Goal: Task Accomplishment & Management: Use online tool/utility

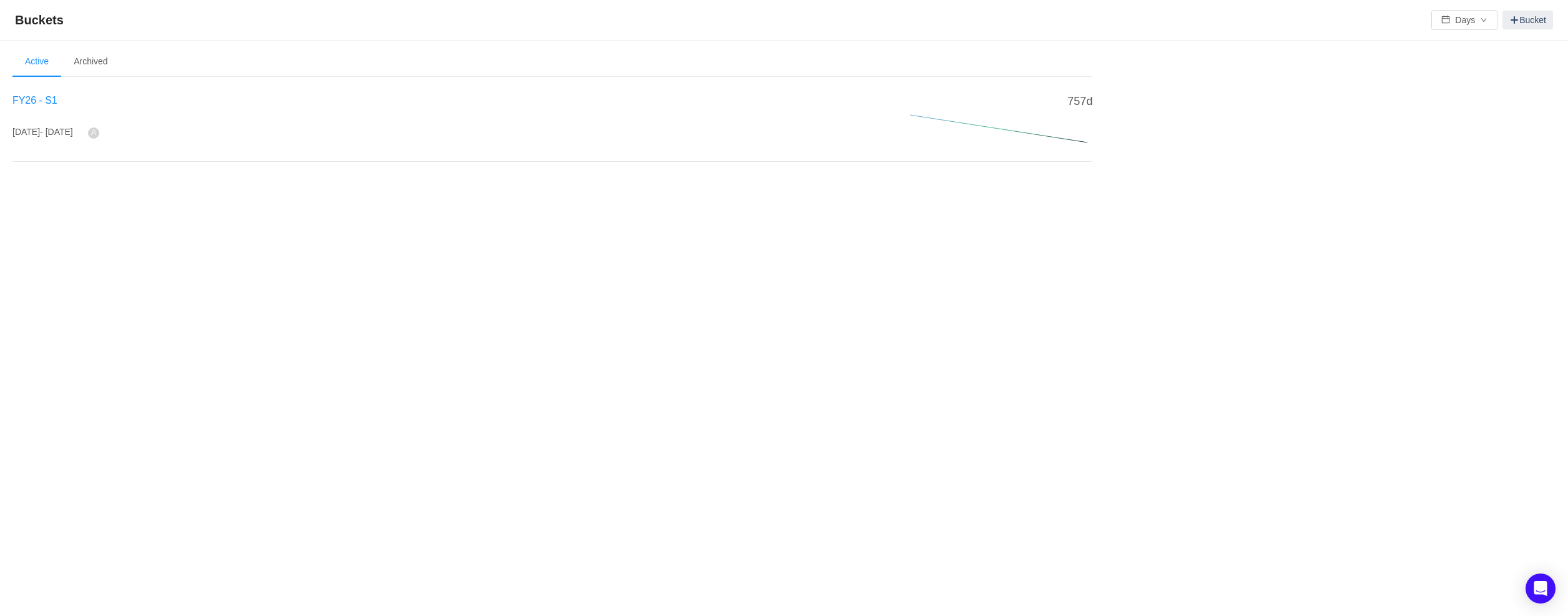
click at [30, 99] on span "FY26 - S1" at bounding box center [35, 100] width 45 height 11
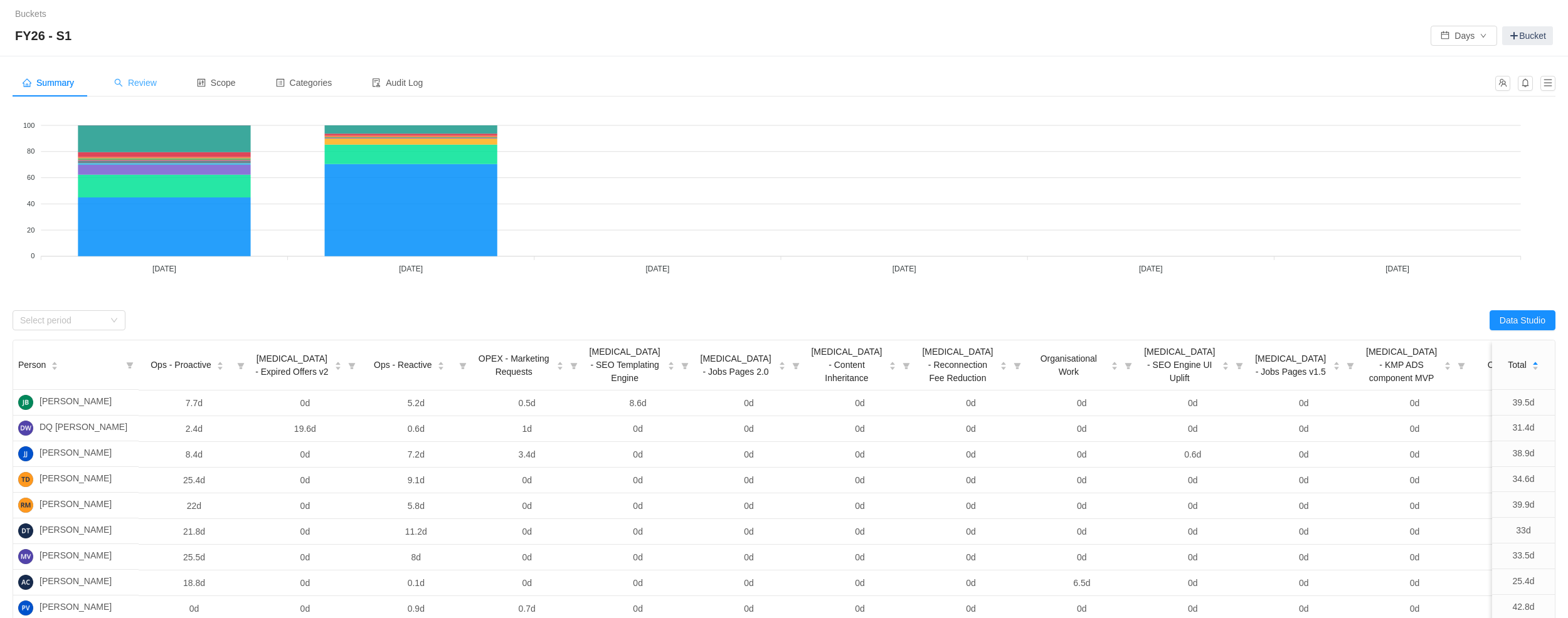
click at [157, 81] on span "Review" at bounding box center [135, 83] width 43 height 10
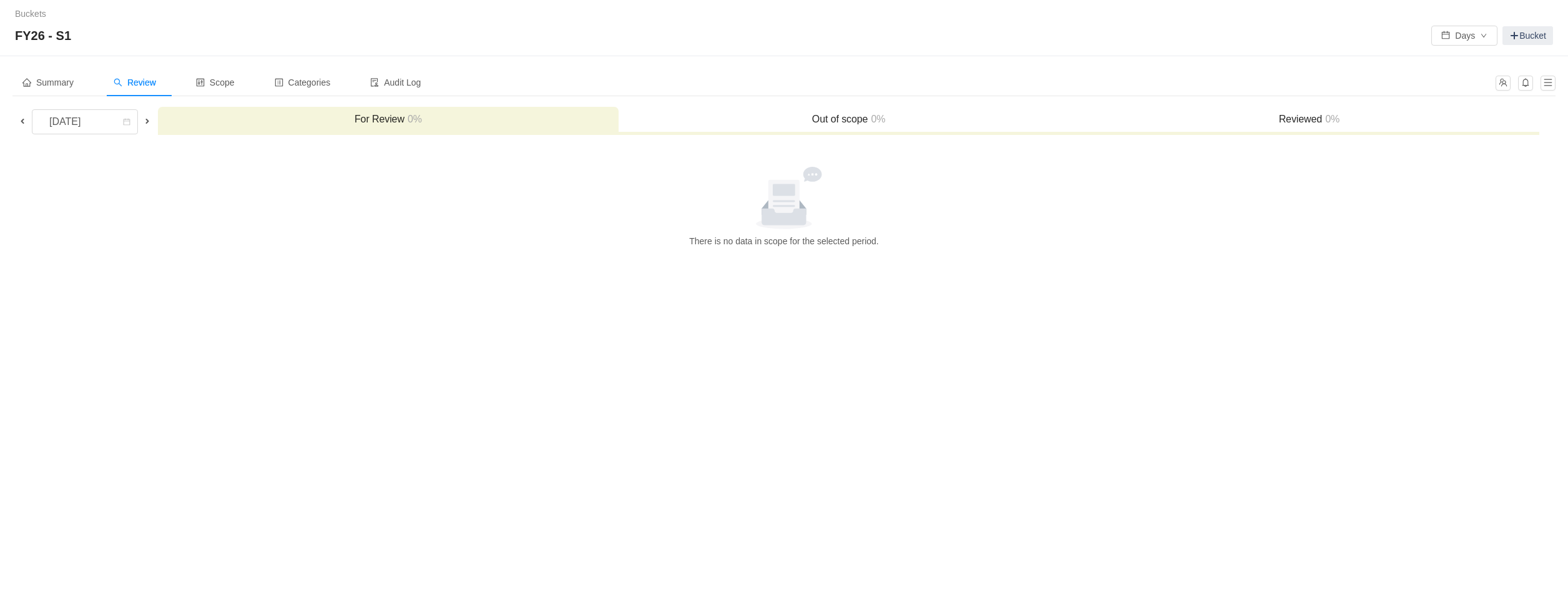
click at [21, 122] on span at bounding box center [23, 121] width 10 height 10
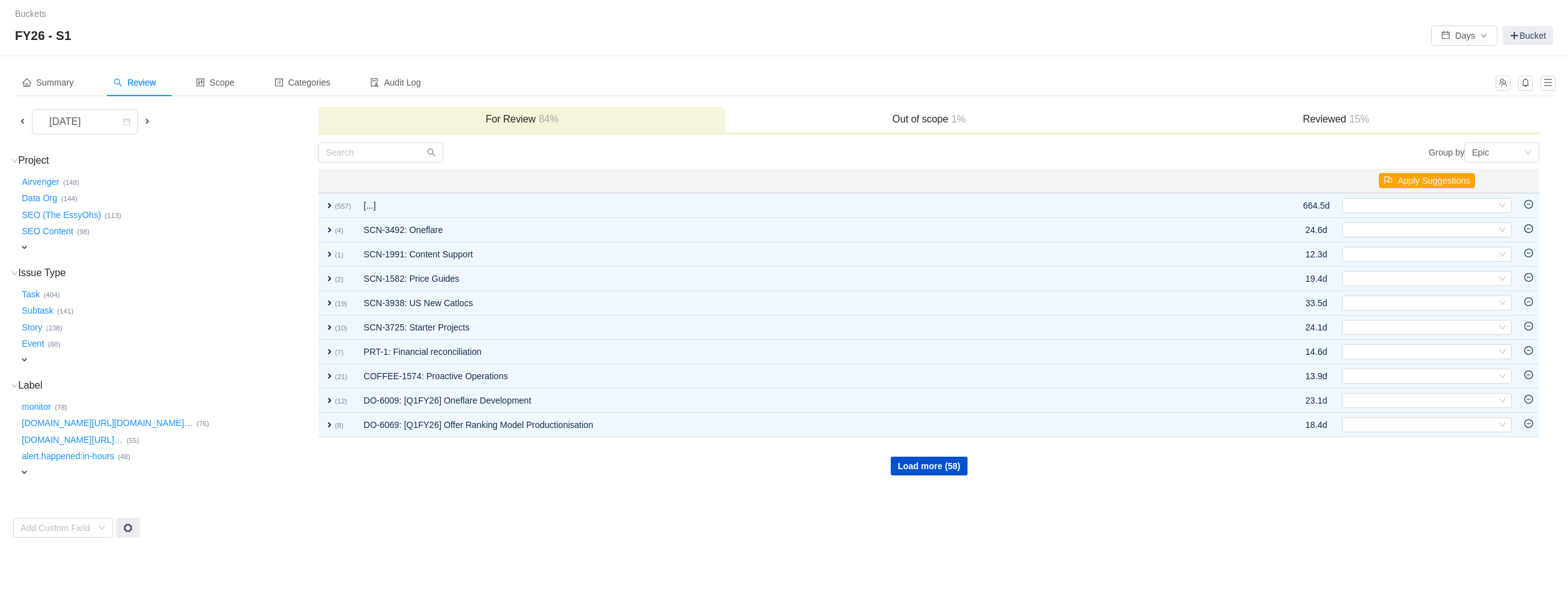
click at [27, 249] on span "expand" at bounding box center [24, 247] width 10 height 10
click at [56, 253] on div "Select value" at bounding box center [73, 249] width 99 height 12
type input "one"
click at [64, 273] on small "(3)" at bounding box center [64, 271] width 9 height 8
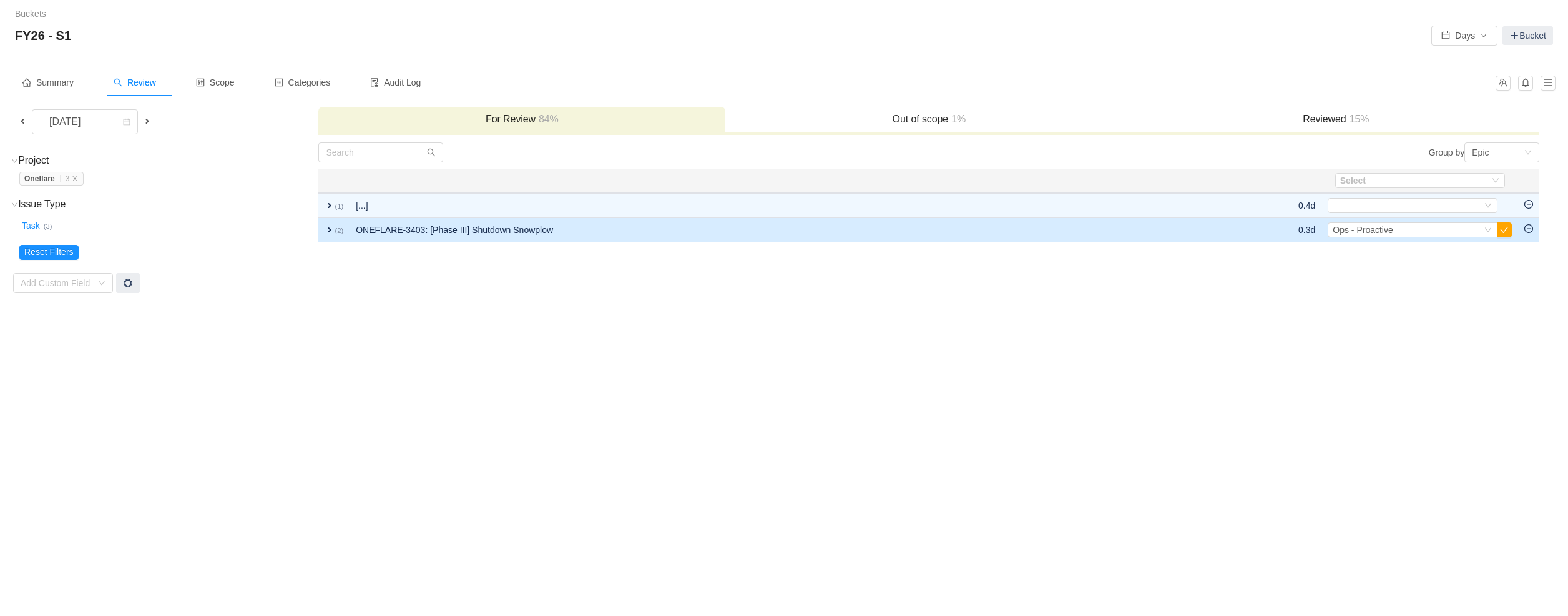
click at [328, 230] on span "expand" at bounding box center [329, 230] width 10 height 10
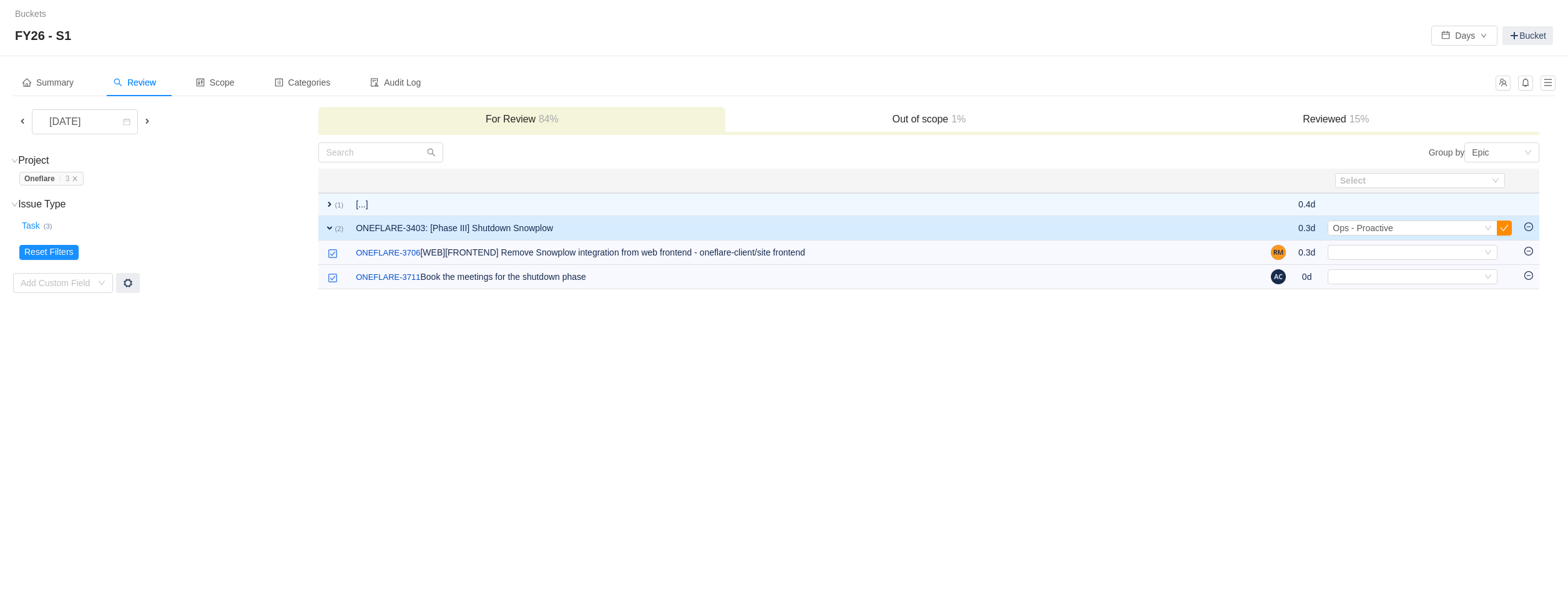
click at [1504, 229] on button "button" at bounding box center [1504, 228] width 15 height 15
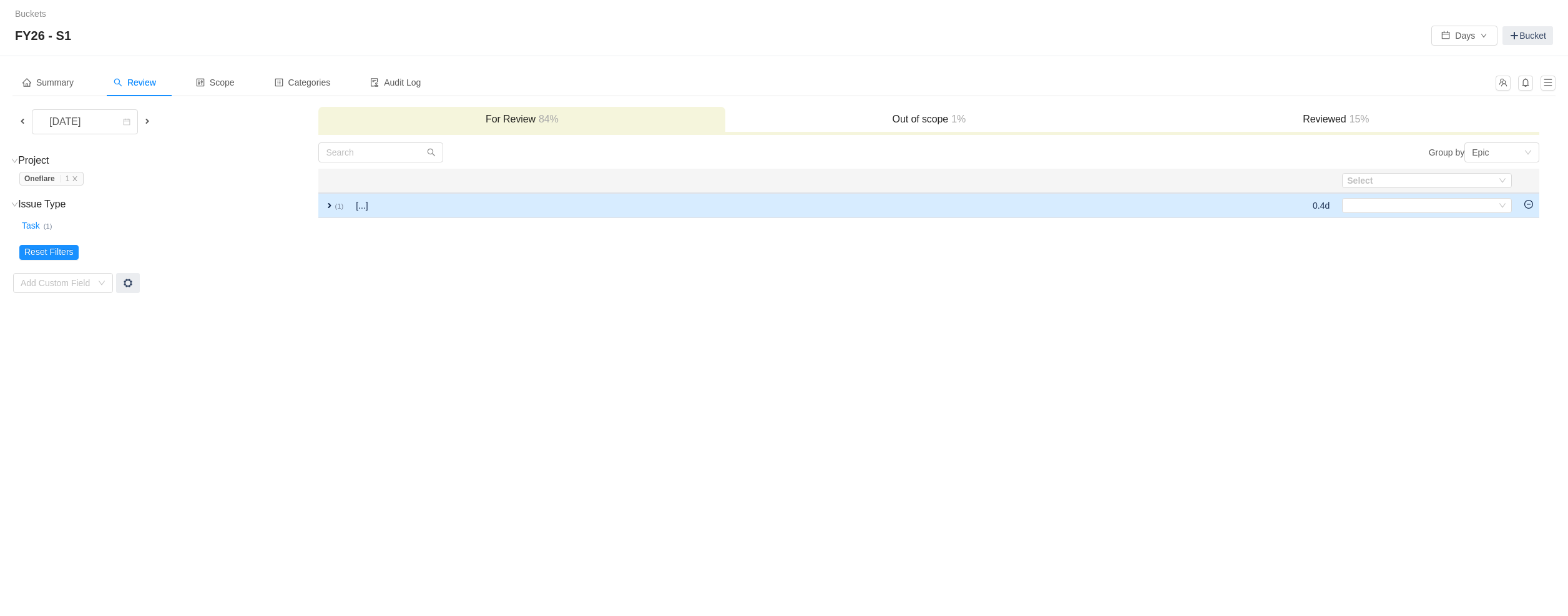
click at [328, 200] on span "expand" at bounding box center [329, 205] width 10 height 10
click at [1424, 202] on div "Select" at bounding box center [1421, 206] width 149 height 14
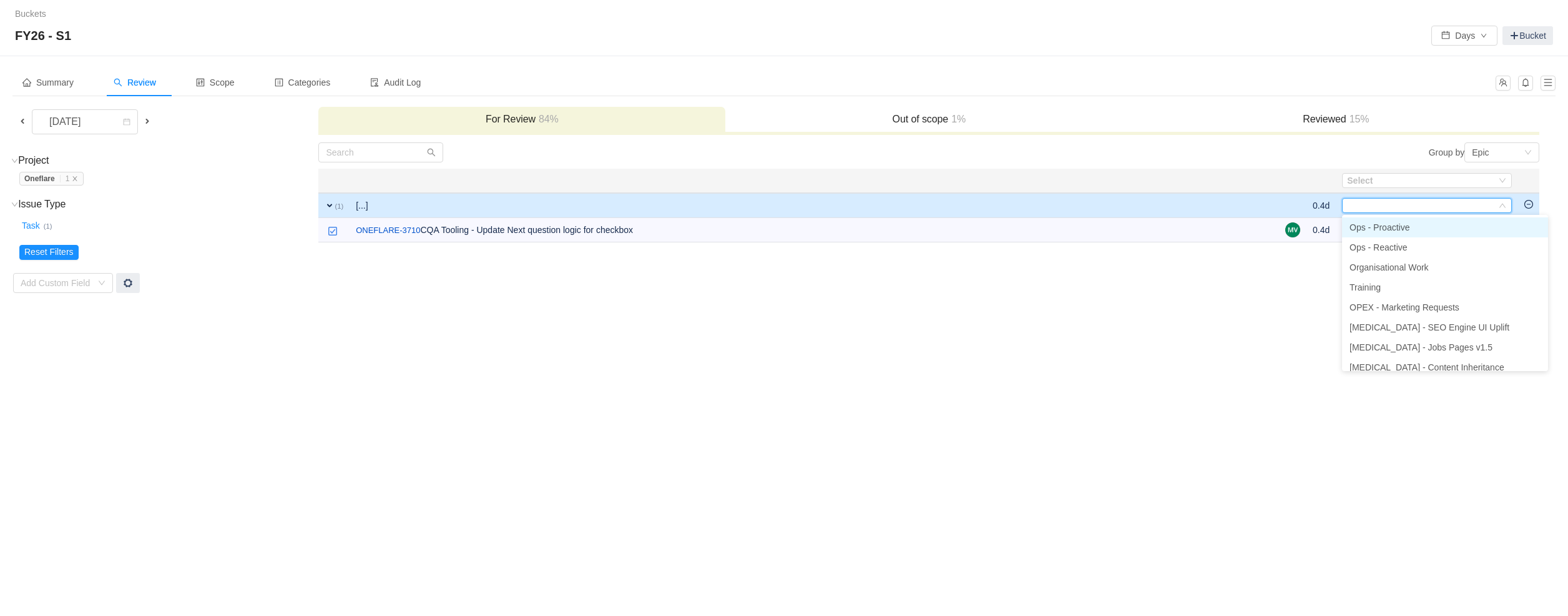
click at [1379, 230] on span "Ops - Proactive" at bounding box center [1379, 227] width 60 height 10
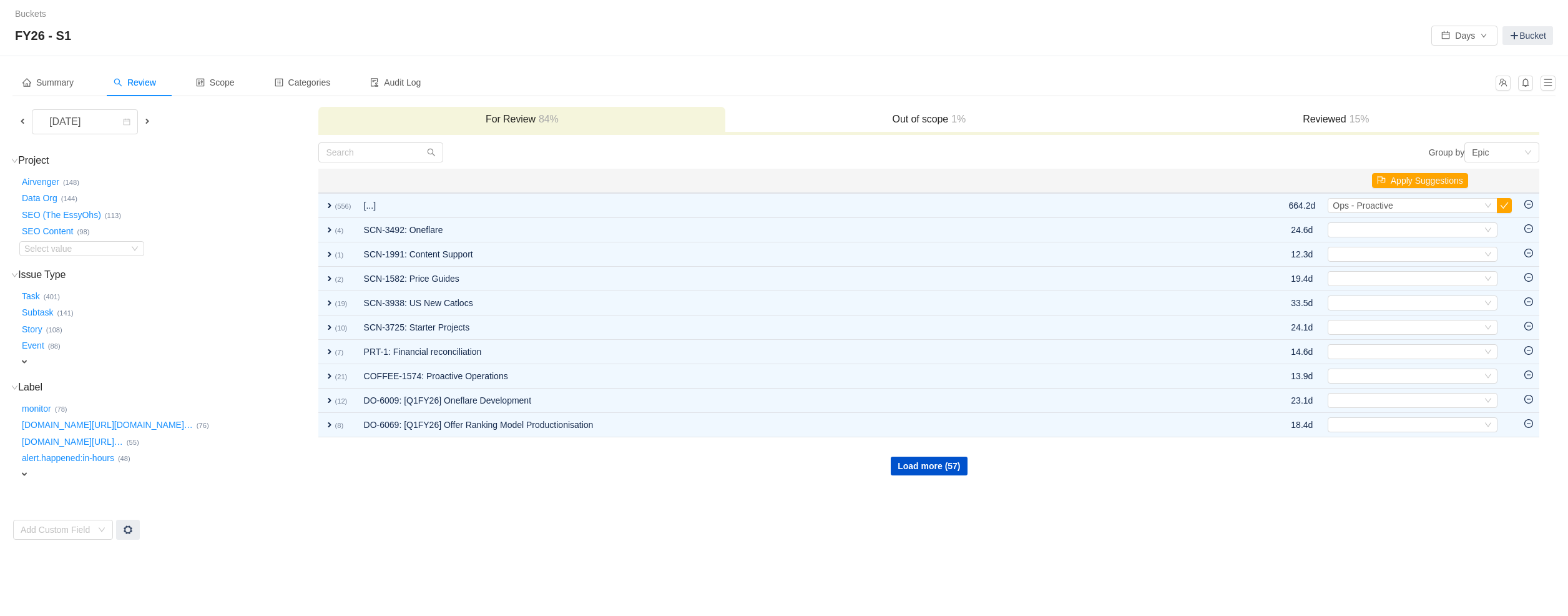
click at [23, 123] on span at bounding box center [23, 121] width 10 height 10
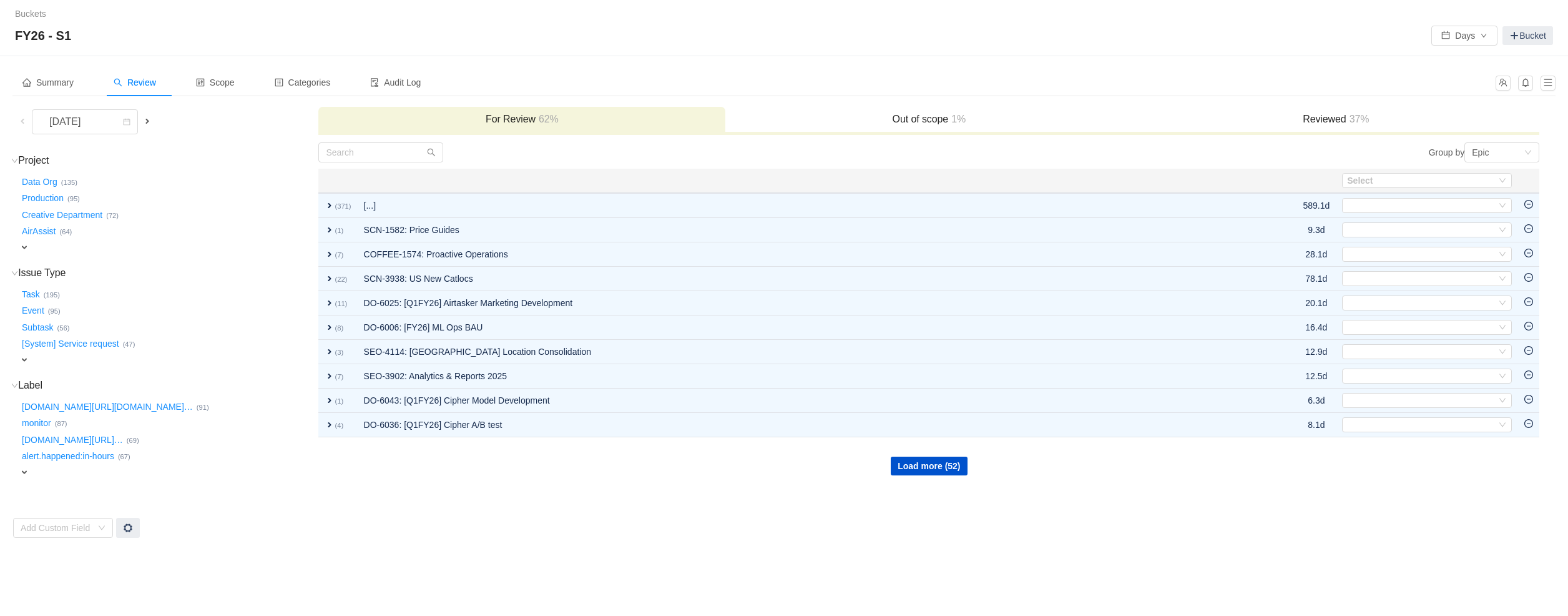
click at [33, 245] on div "expand" at bounding box center [138, 247] width 238 height 13
click at [57, 249] on div "Select value" at bounding box center [73, 249] width 99 height 12
click at [147, 117] on span at bounding box center [147, 121] width 10 height 10
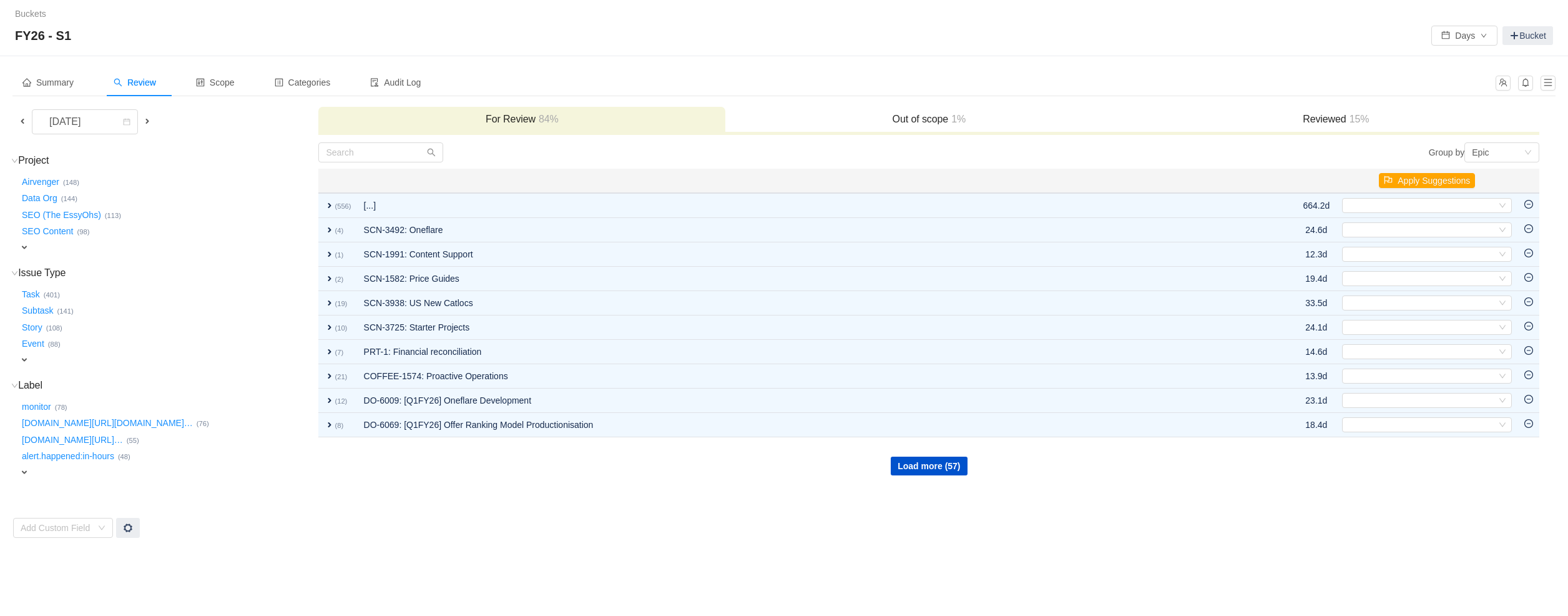
click at [27, 244] on span "expand" at bounding box center [24, 247] width 10 height 10
click at [31, 247] on div "Select value" at bounding box center [73, 249] width 99 height 12
type input "one"
